Goal: Task Accomplishment & Management: Use online tool/utility

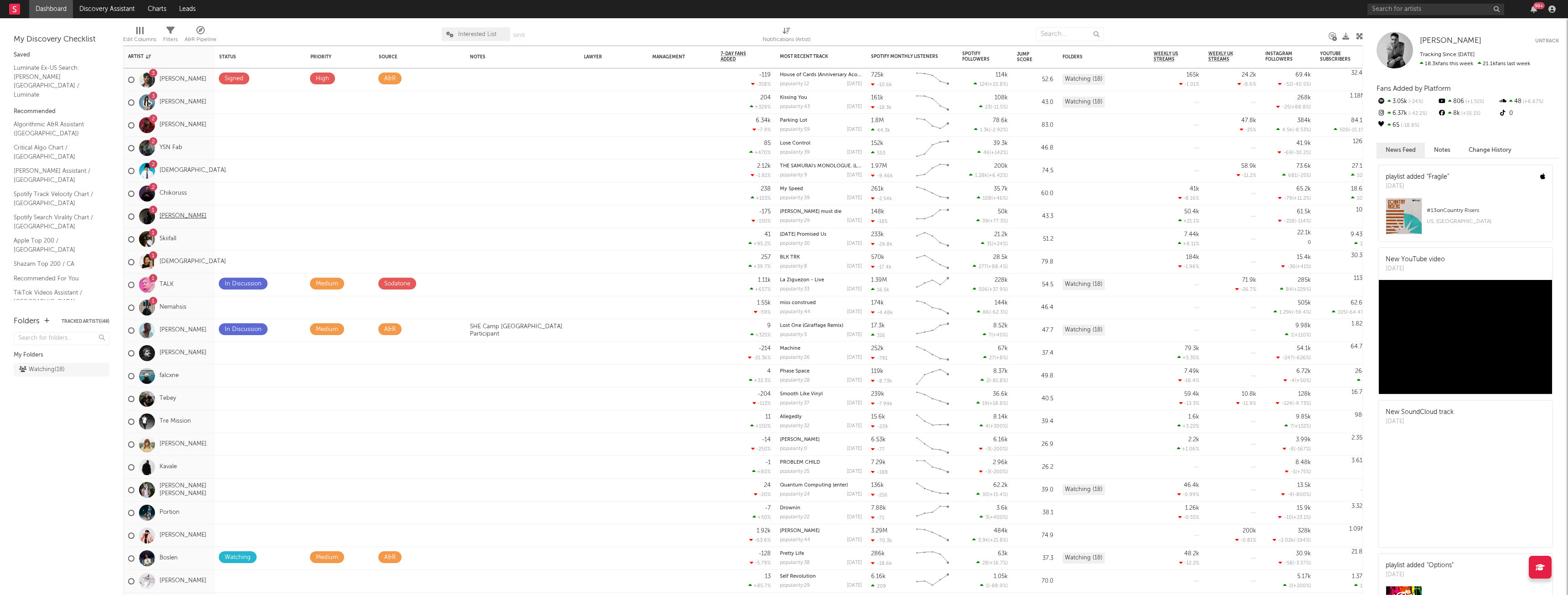
click at [169, 216] on link "[PERSON_NAME]" at bounding box center [183, 216] width 47 height 8
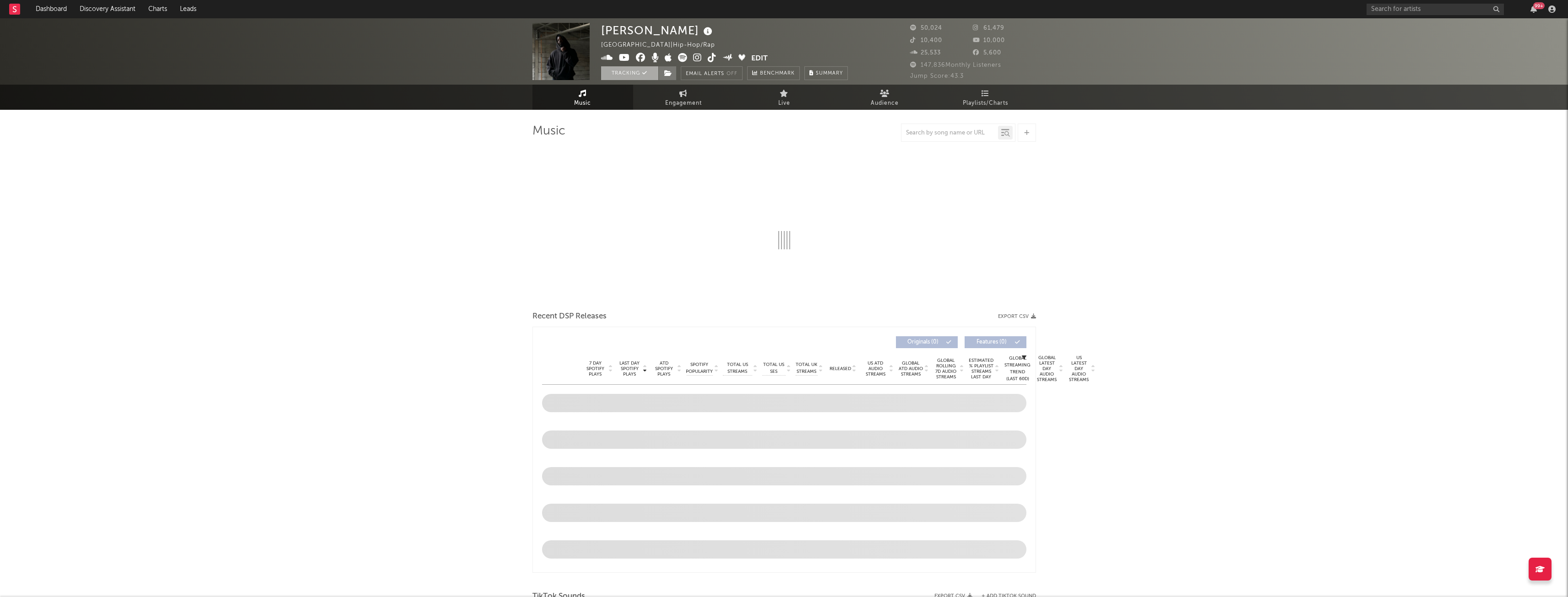
select select "6m"
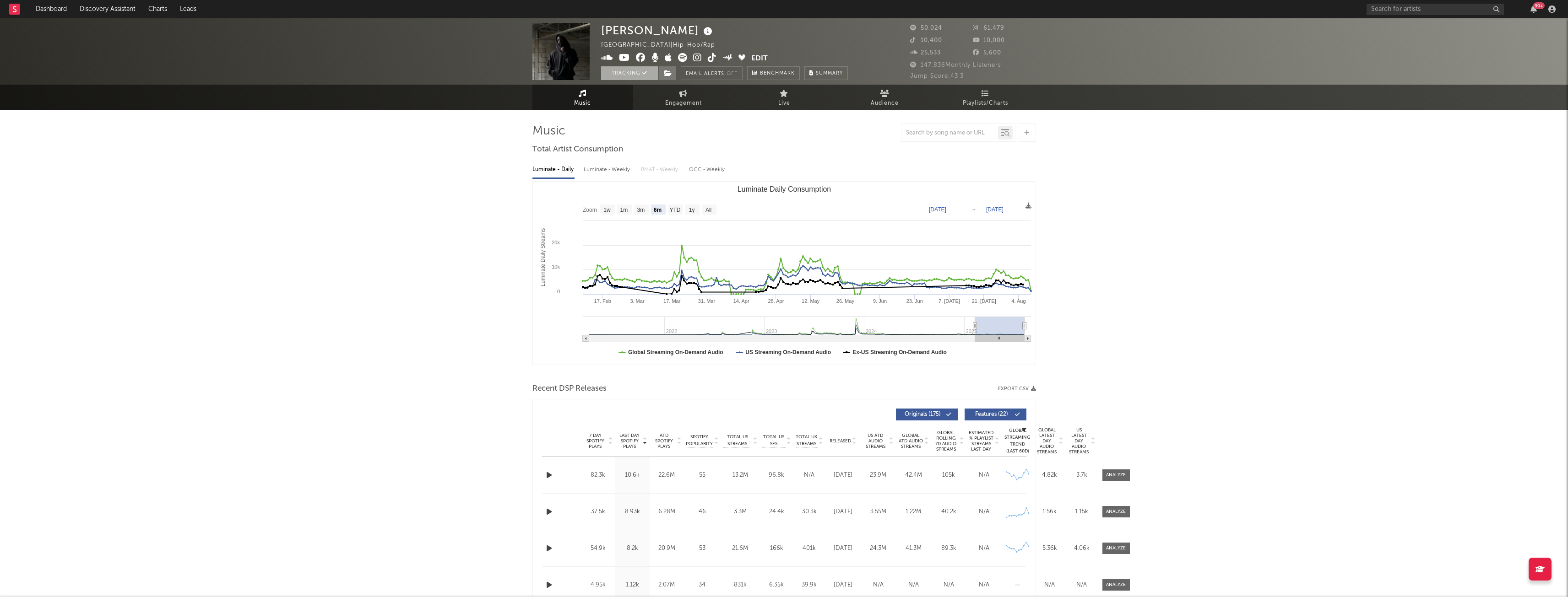
click at [627, 73] on button "Tracking" at bounding box center [630, 73] width 57 height 13
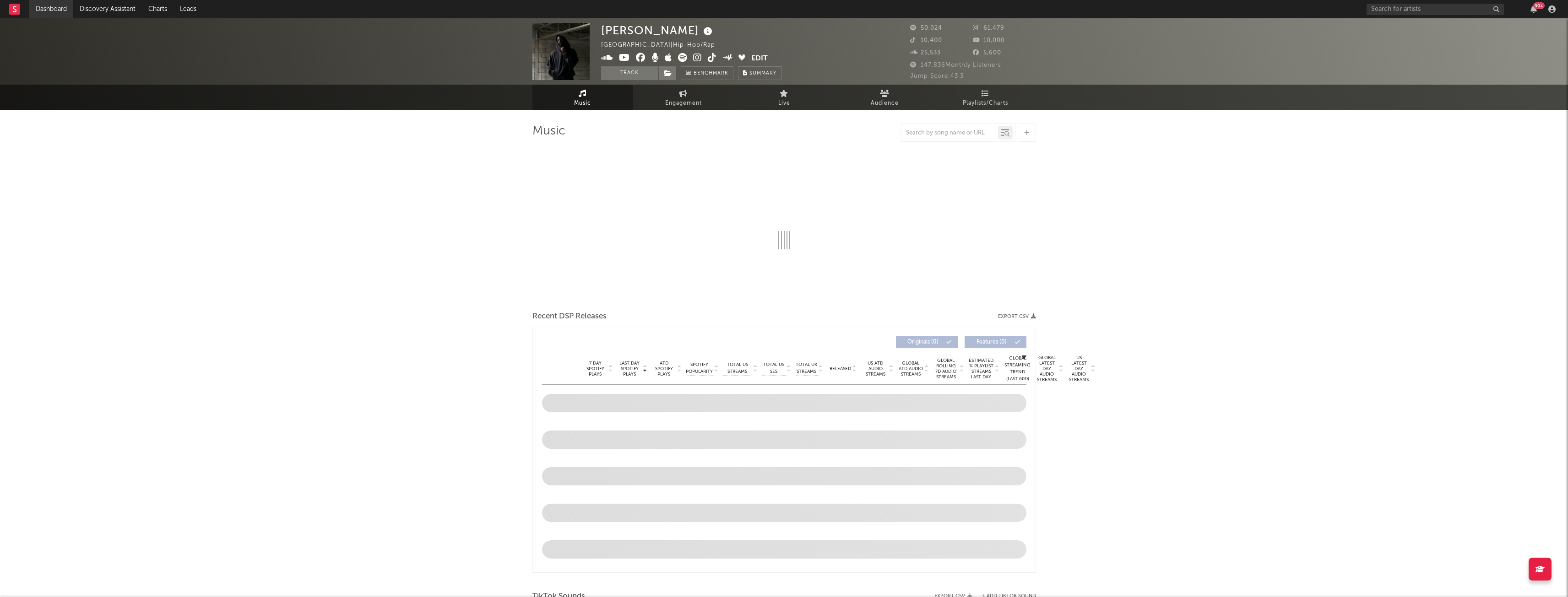
select select "6m"
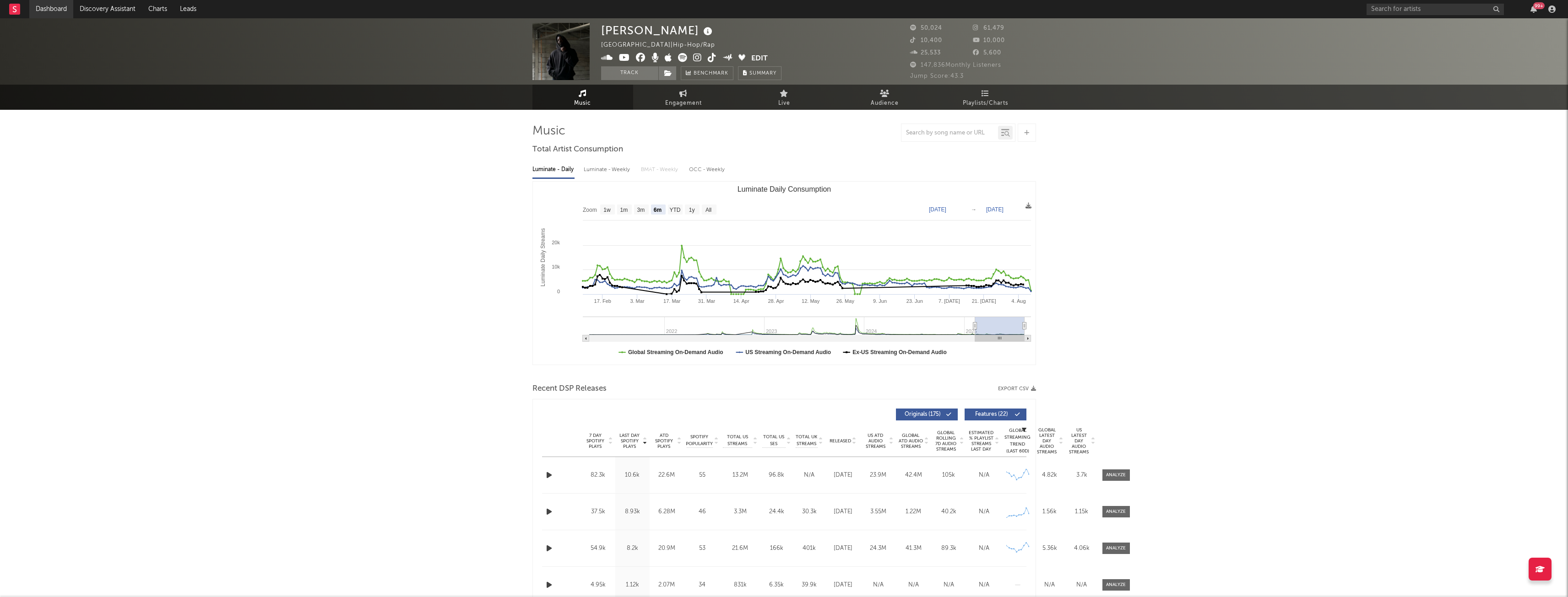
click at [42, 12] on link "Dashboard" at bounding box center [51, 9] width 44 height 18
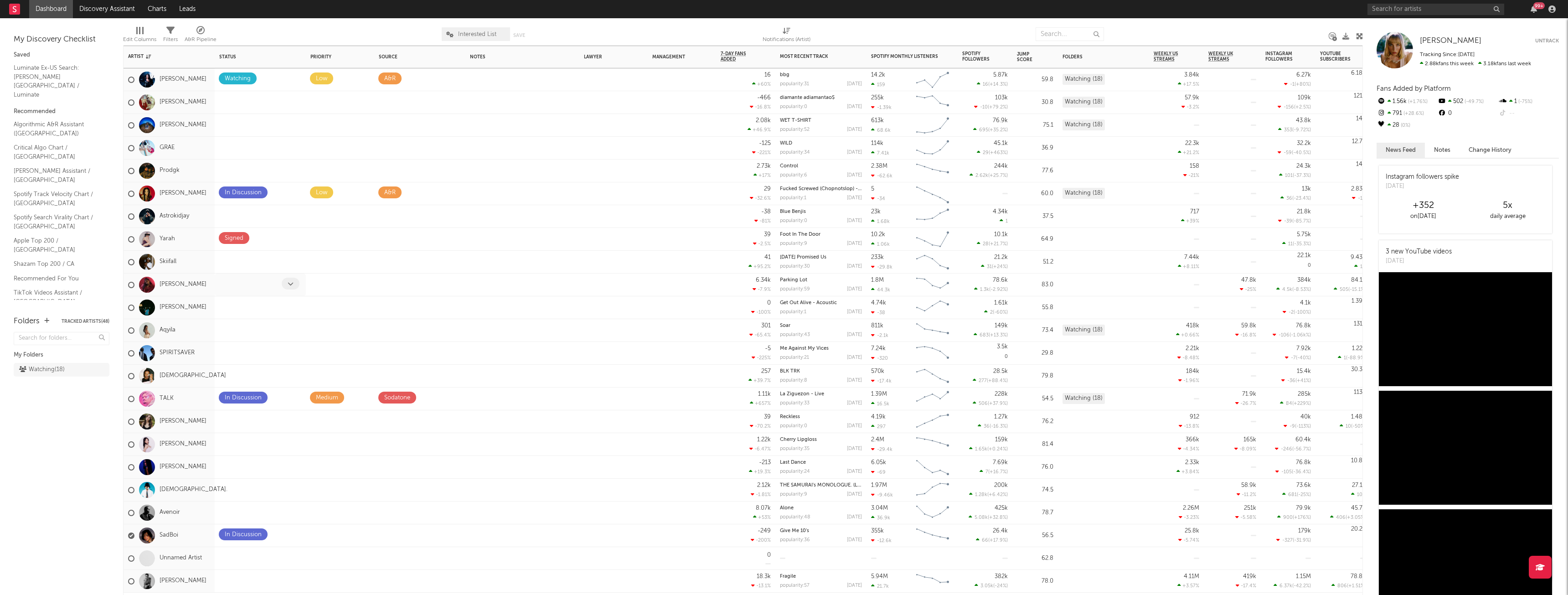
click at [250, 283] on div at bounding box center [250, 284] width 63 height 14
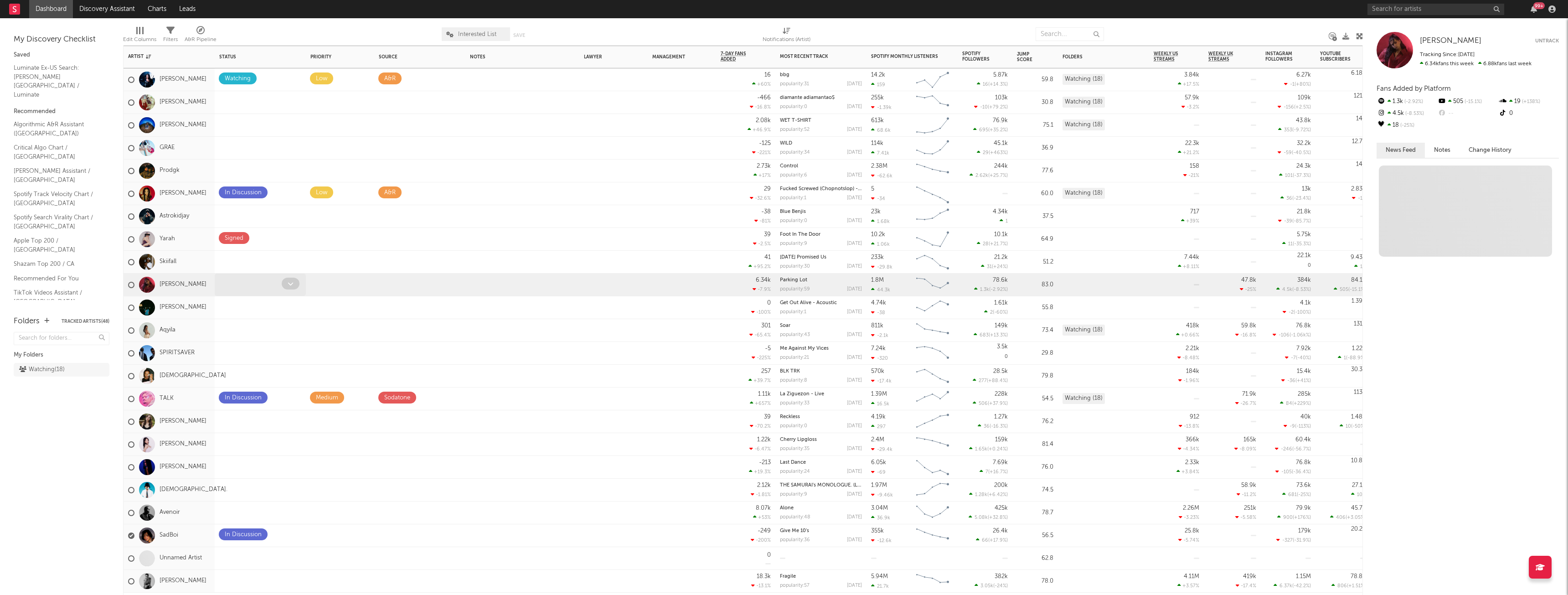
click at [299, 286] on div at bounding box center [292, 284] width 20 height 14
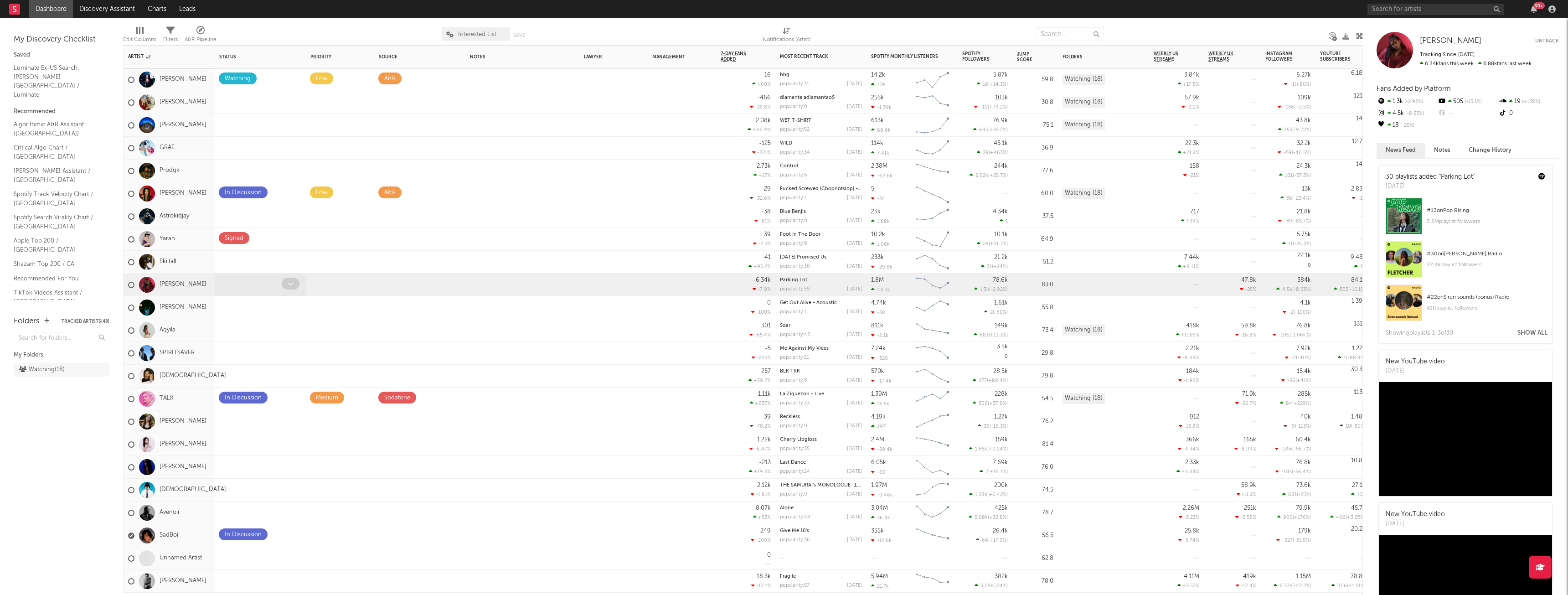
click at [287, 286] on span at bounding box center [290, 283] width 18 height 12
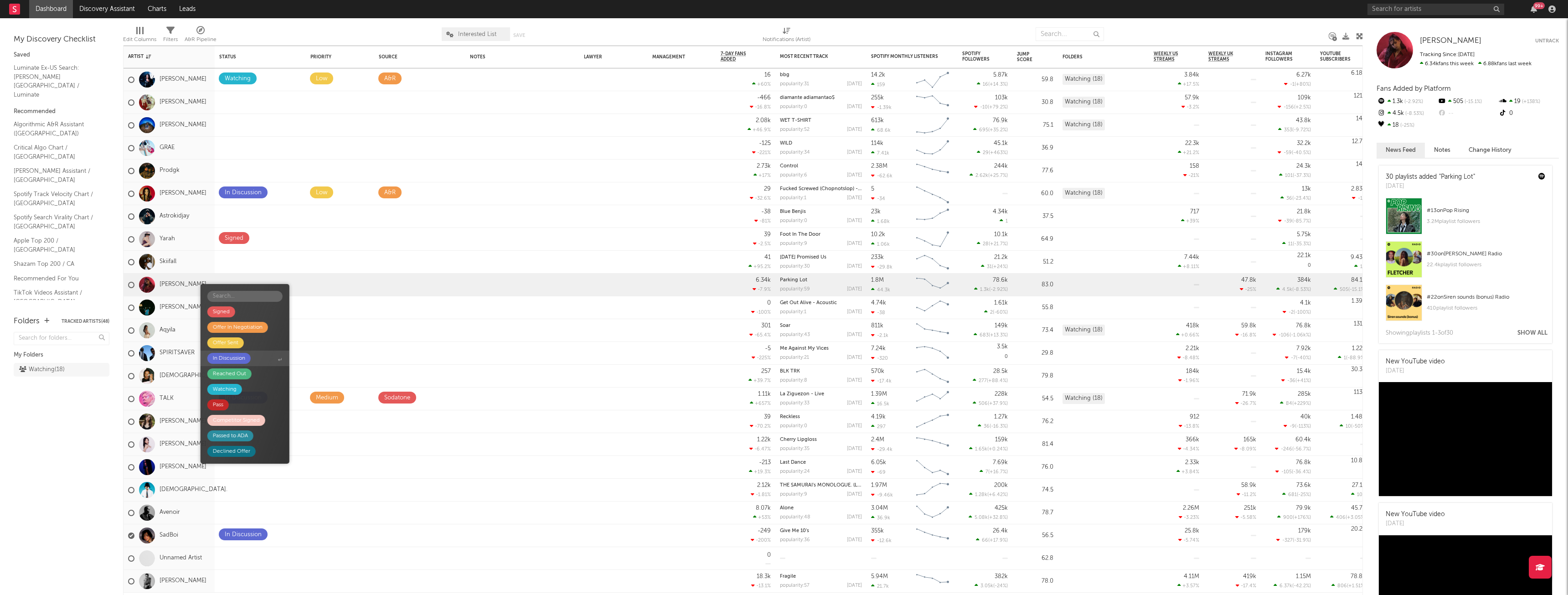
click at [271, 355] on span "In Discussion" at bounding box center [245, 358] width 89 height 15
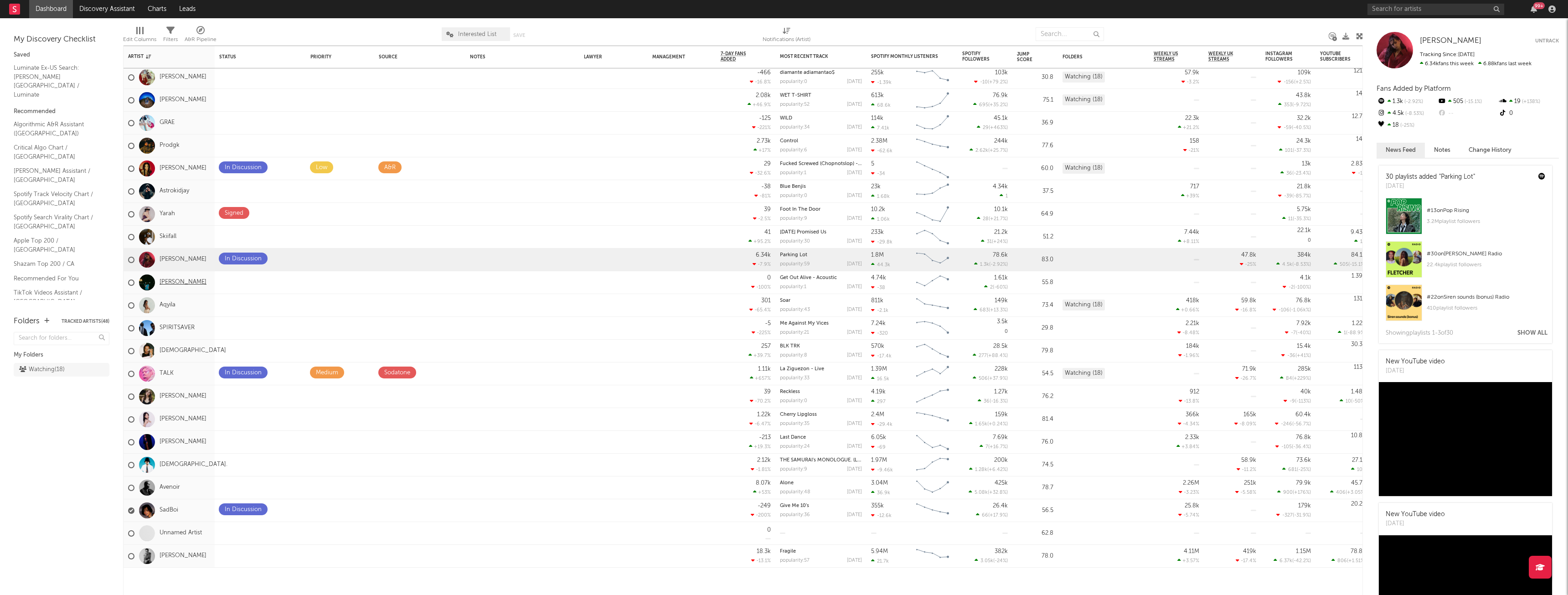
click at [186, 284] on link "[PERSON_NAME]" at bounding box center [183, 283] width 47 height 8
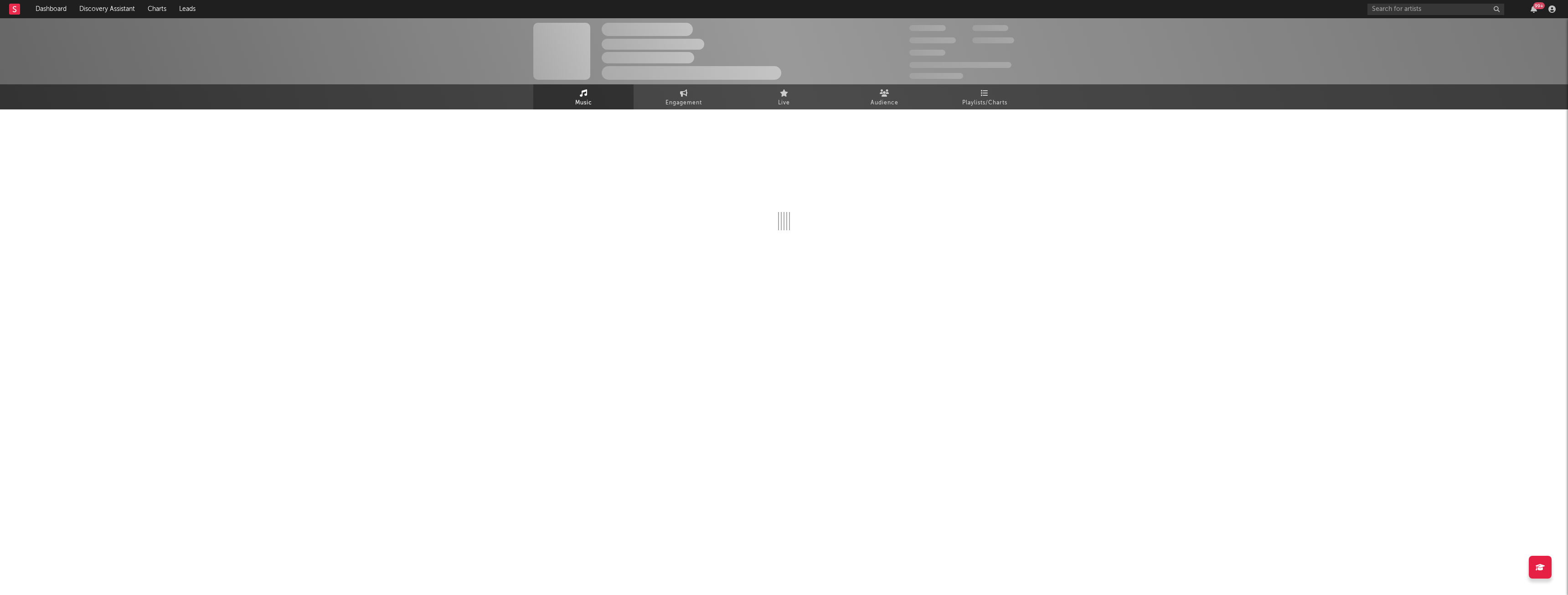
select select "6m"
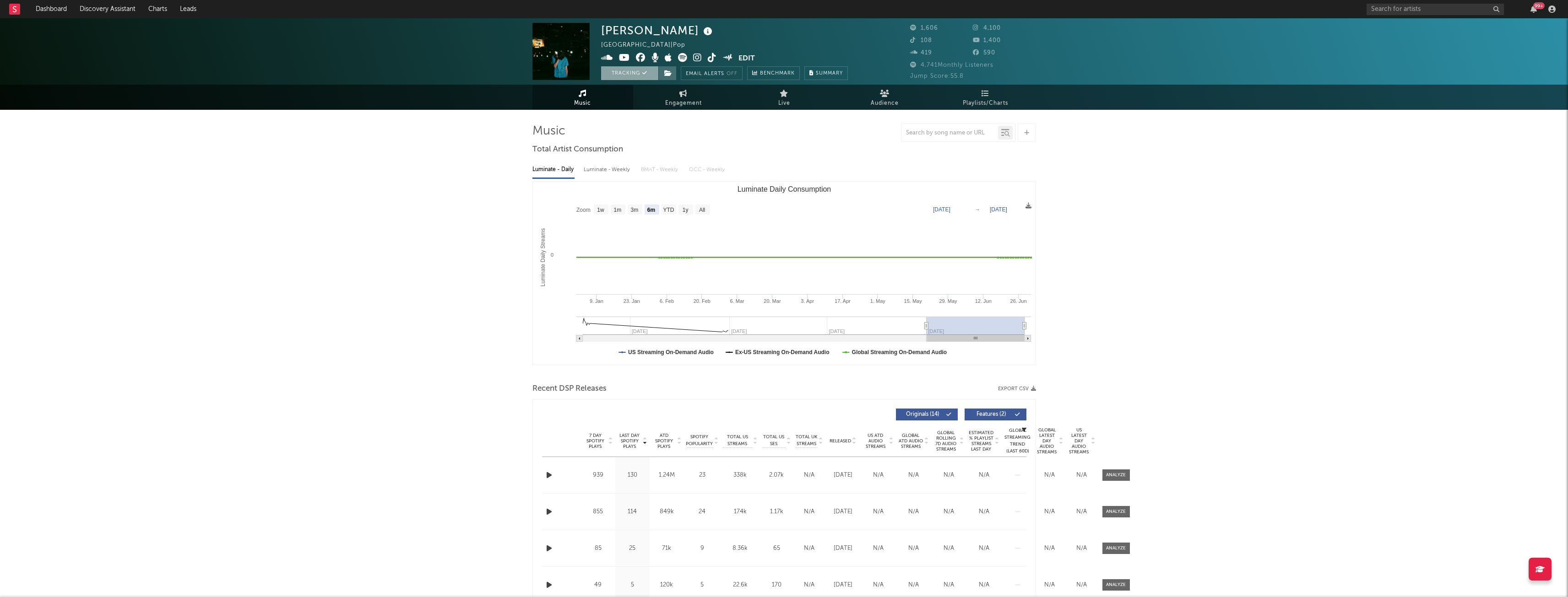
click at [628, 75] on button "Tracking" at bounding box center [630, 73] width 57 height 13
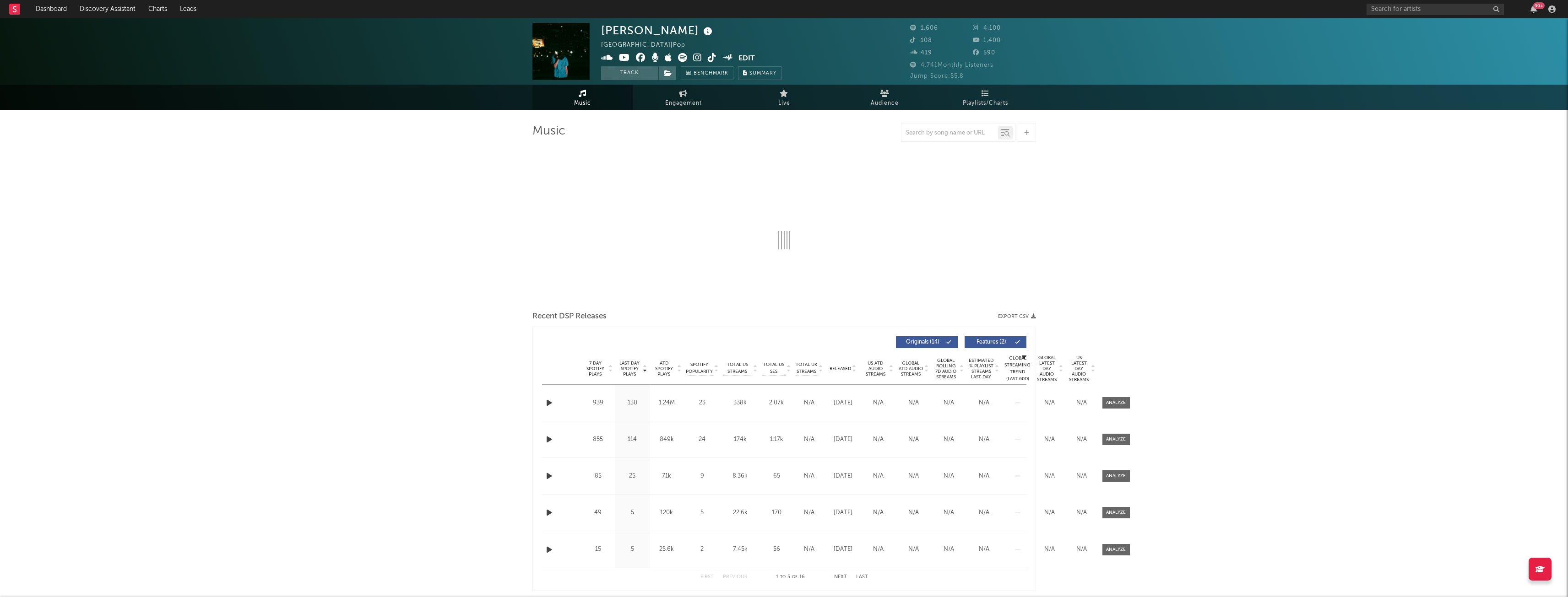
select select "6m"
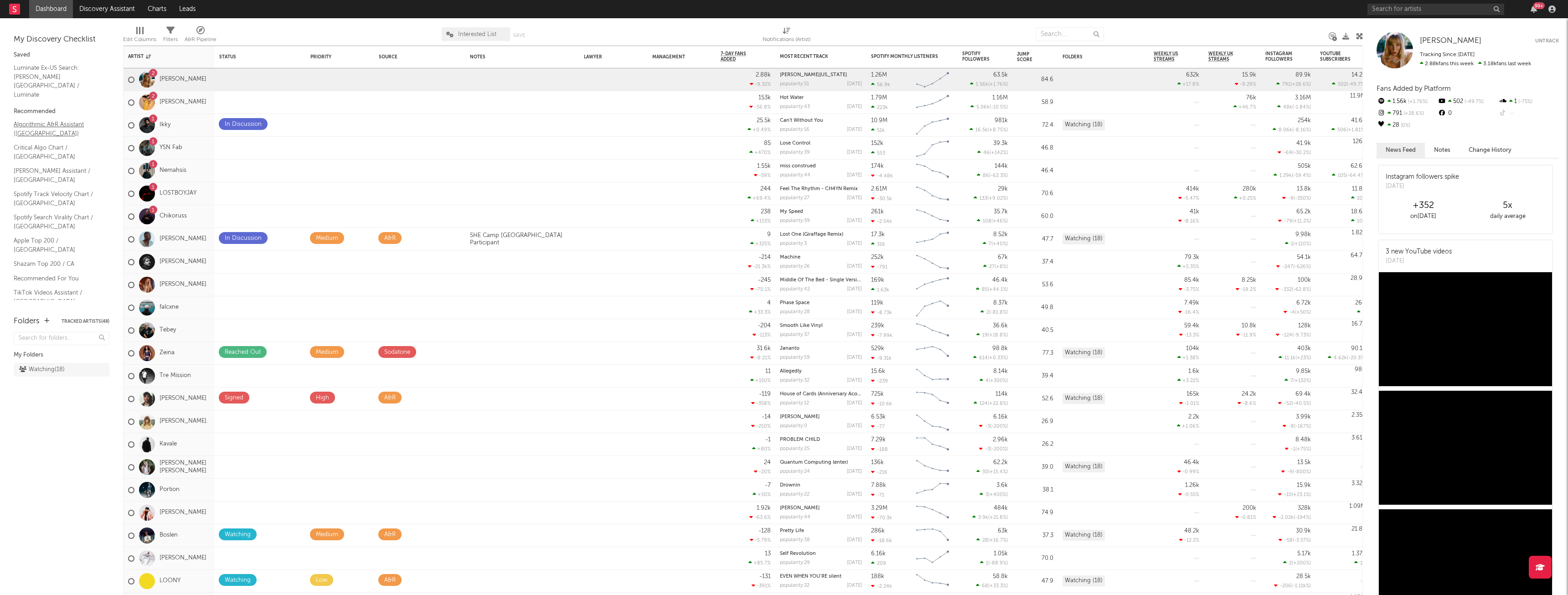
click at [43, 119] on link "Algorithmic A&R Assistant ([GEOGRAPHIC_DATA])" at bounding box center [57, 129] width 86 height 19
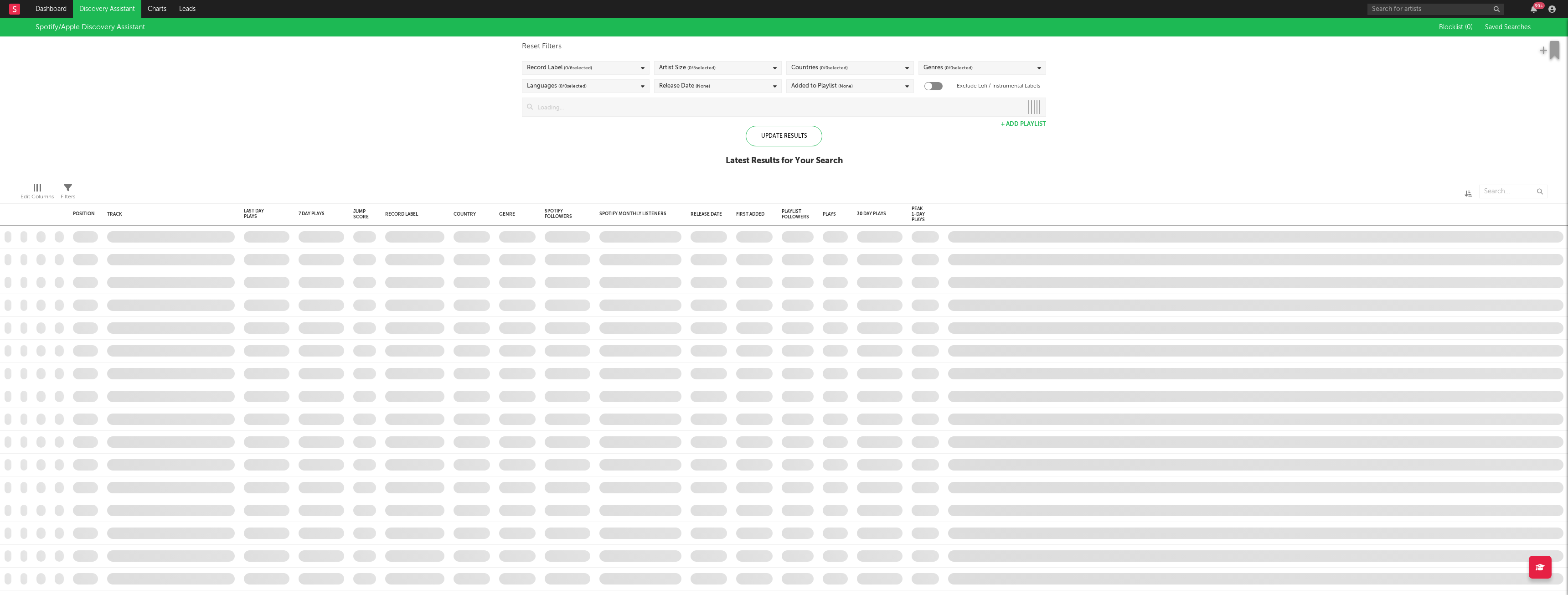
checkbox input "true"
